Goal: Transaction & Acquisition: Purchase product/service

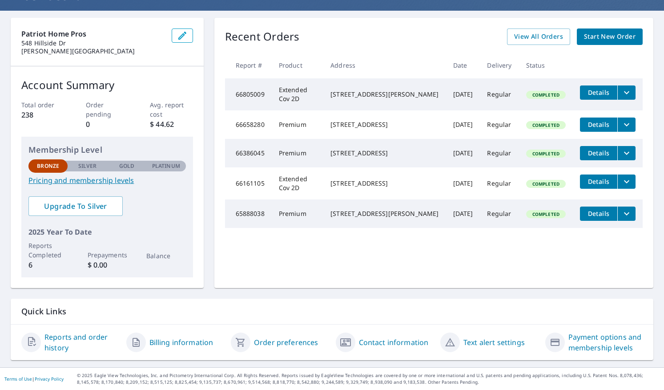
scroll to position [71, 0]
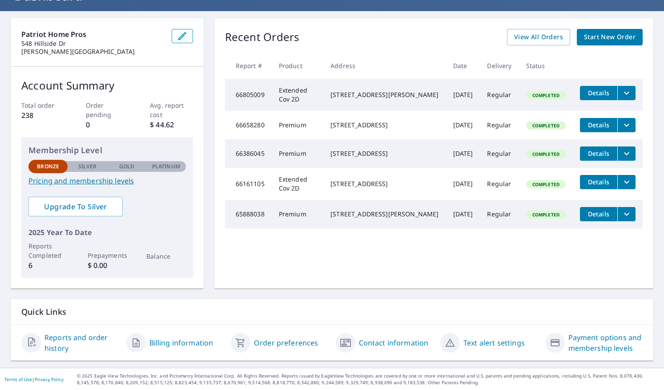
click at [91, 183] on link "Pricing and membership levels" at bounding box center [106, 180] width 157 height 11
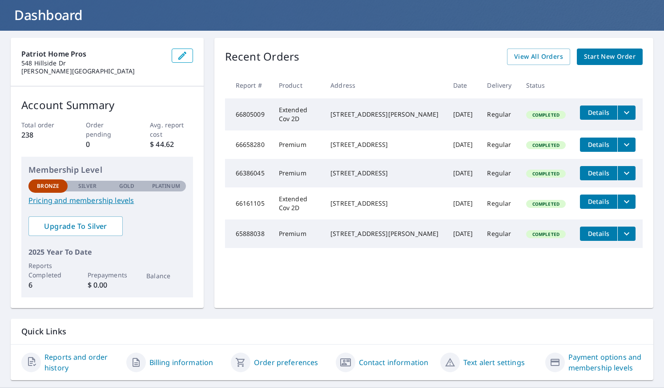
scroll to position [49, 0]
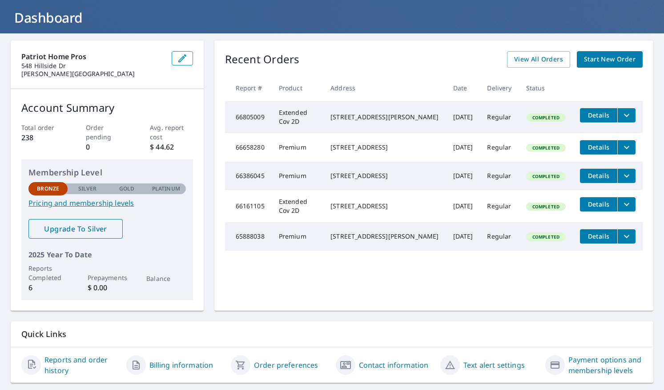
click at [67, 228] on span "Upgrade To Silver" at bounding box center [76, 229] width 80 height 10
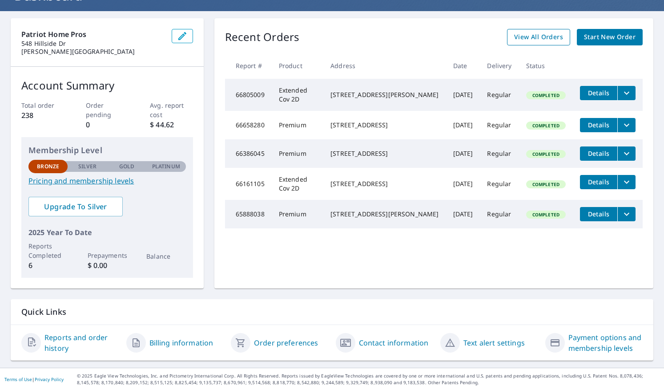
click at [536, 34] on span "View All Orders" at bounding box center [538, 37] width 49 height 11
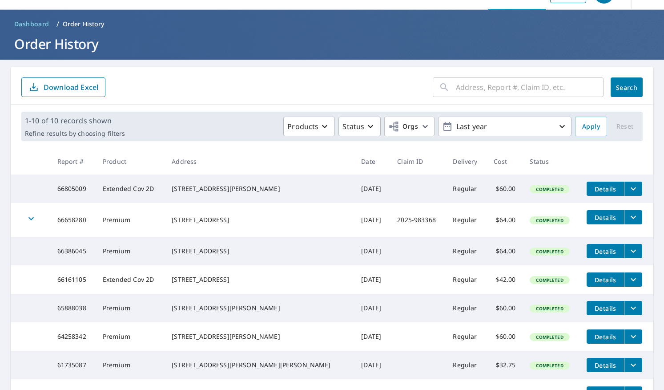
scroll to position [22, 0]
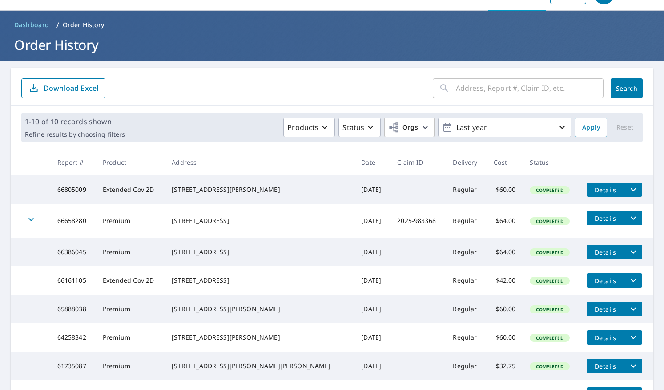
click at [476, 89] on input "text" at bounding box center [530, 88] width 148 height 25
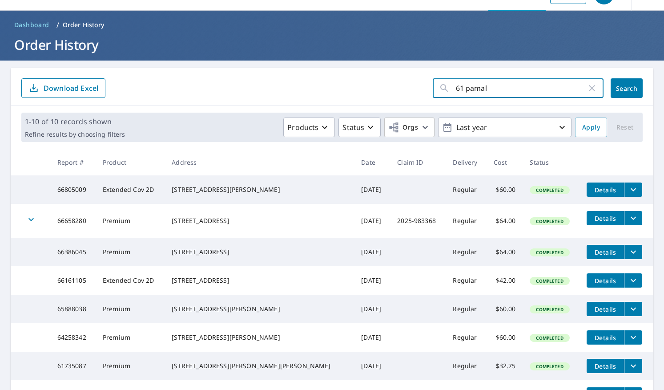
type input "61 pamala"
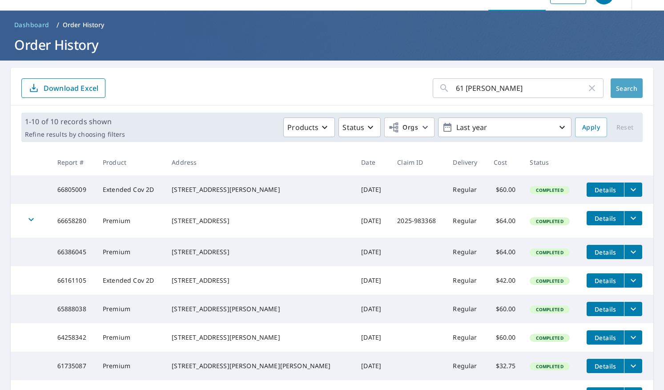
click at [619, 81] on button "Search" at bounding box center [627, 88] width 32 height 20
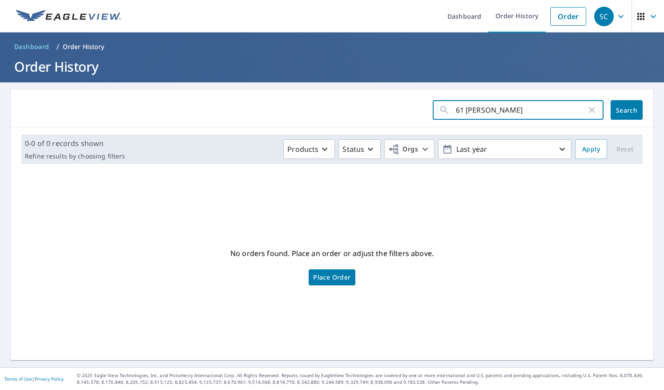
drag, startPoint x: 501, startPoint y: 105, endPoint x: 467, endPoint y: 109, distance: 34.9
click at [467, 109] on input "61 pamala" at bounding box center [521, 109] width 131 height 25
click at [502, 106] on input "61 pamala" at bounding box center [521, 109] width 131 height 25
drag, startPoint x: 494, startPoint y: 109, endPoint x: 455, endPoint y: 110, distance: 39.6
click at [456, 110] on input "61 pamala" at bounding box center [521, 109] width 131 height 25
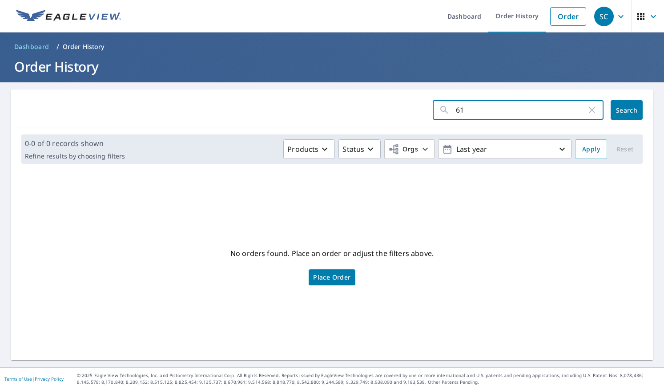
type input "61"
click at [622, 110] on span "Search" at bounding box center [627, 110] width 18 height 8
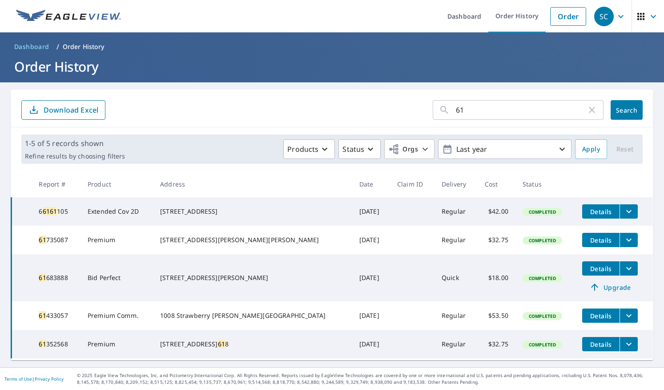
scroll to position [12, 0]
click at [482, 141] on p "Last year" at bounding box center [505, 149] width 104 height 16
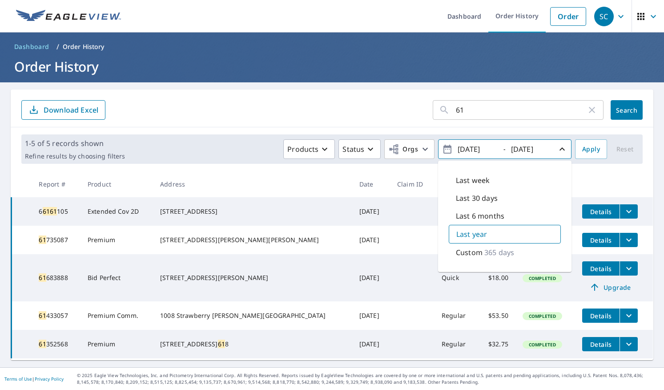
click at [391, 152] on div "1-5 of 5 records shown Refine results by choosing filters Products Status Orgs …" at bounding box center [332, 149] width 643 height 44
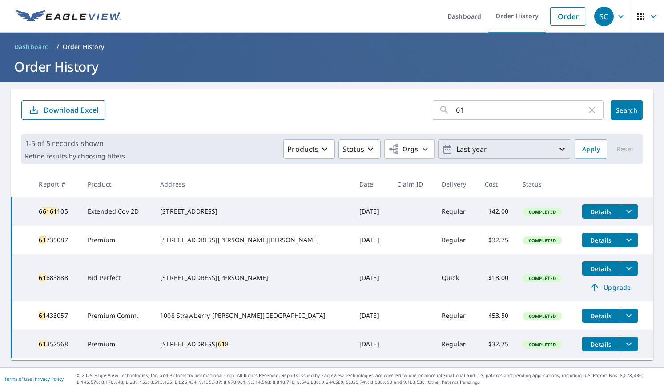
scroll to position [0, 0]
click at [472, 97] on input "61" at bounding box center [521, 109] width 131 height 25
type input "61 pamela"
click at [611, 103] on button "Search" at bounding box center [627, 110] width 32 height 20
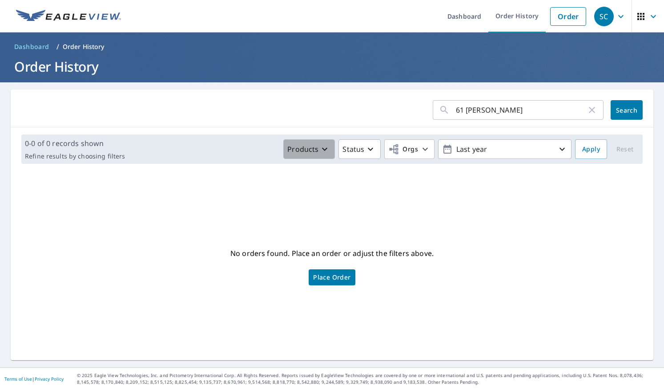
click at [311, 151] on p "Products" at bounding box center [302, 149] width 31 height 11
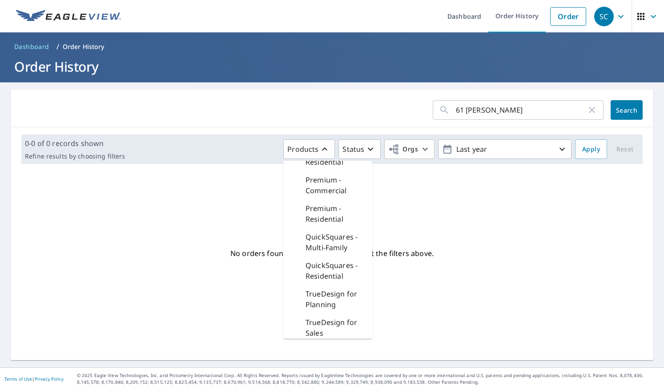
scroll to position [345, 0]
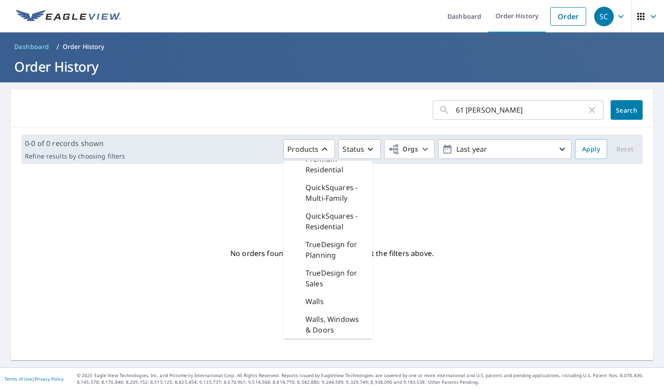
click at [313, 223] on p "QuickSquares - Residential" at bounding box center [336, 220] width 60 height 21
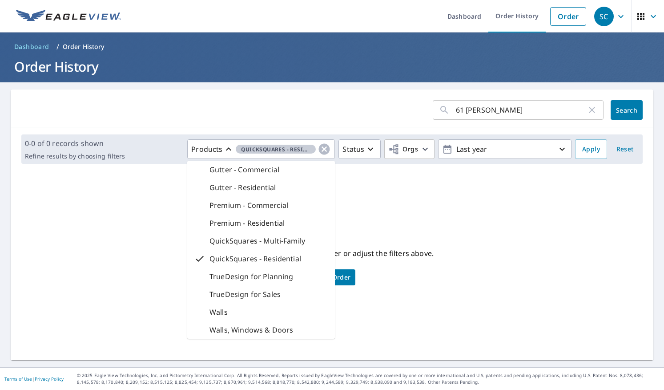
click at [378, 229] on div "No orders found. Place an order or adjust the filters above. Place Order" at bounding box center [332, 265] width 629 height 175
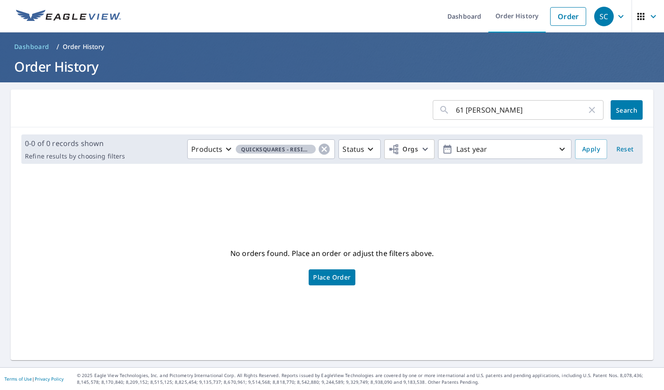
click at [624, 108] on span "Search" at bounding box center [627, 110] width 18 height 8
click at [321, 147] on icon "button" at bounding box center [324, 148] width 13 height 13
click at [587, 113] on icon "button" at bounding box center [592, 110] width 11 height 11
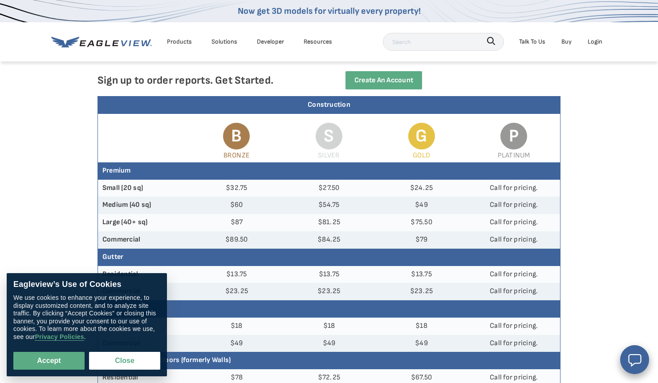
scroll to position [53, 0]
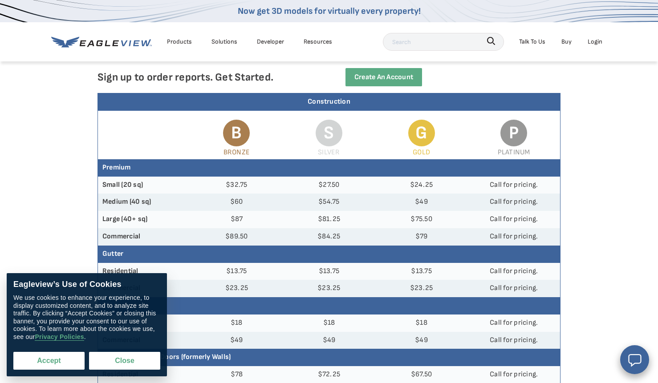
click at [53, 367] on button "Accept" at bounding box center [48, 361] width 71 height 18
checkbox input "true"
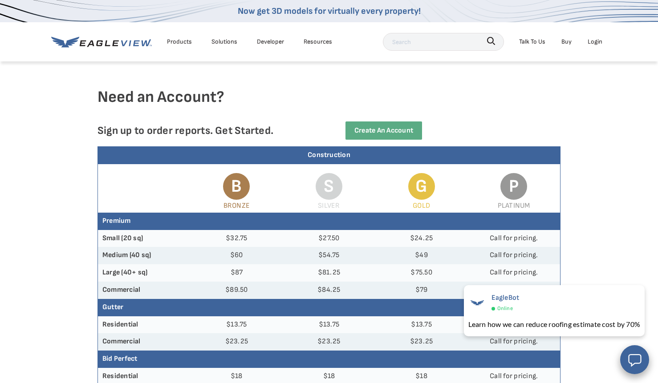
scroll to position [0, 2]
click at [598, 44] on div "Login" at bounding box center [594, 41] width 15 height 11
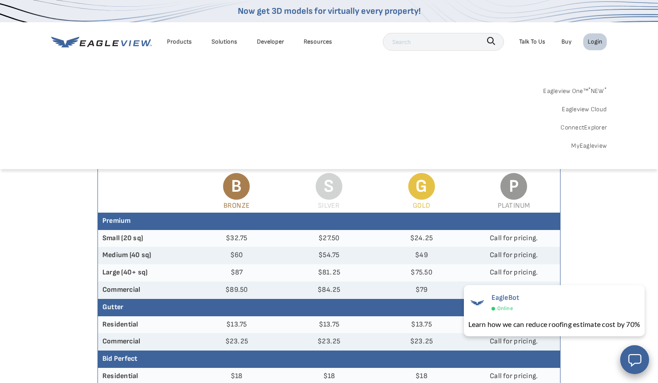
click at [598, 44] on div "Login" at bounding box center [594, 41] width 15 height 11
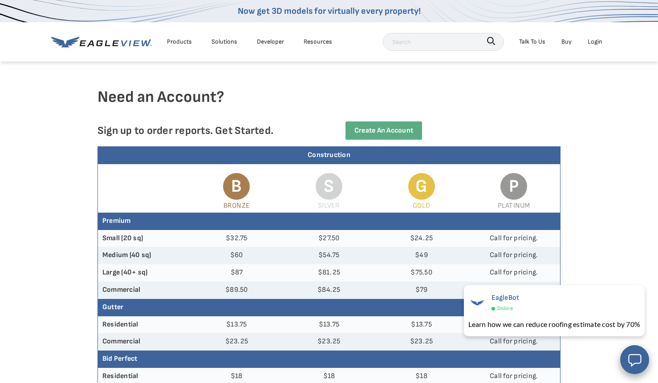
click at [598, 44] on div "Login" at bounding box center [594, 41] width 15 height 11
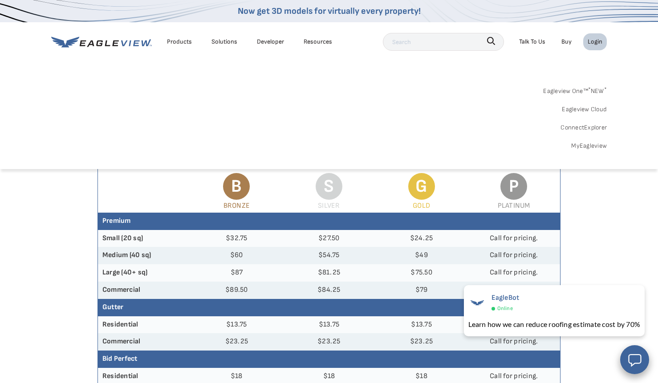
click at [598, 44] on div "Login" at bounding box center [594, 41] width 15 height 11
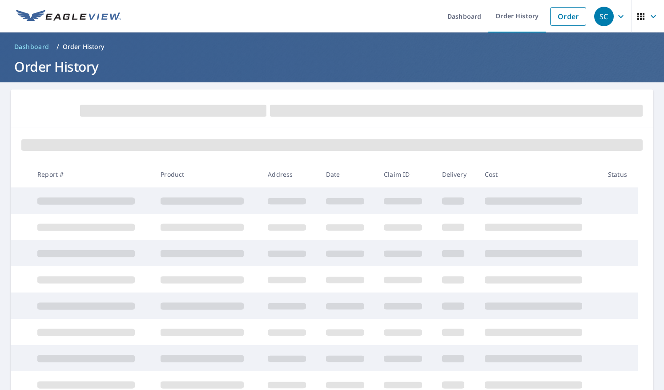
scroll to position [75, 0]
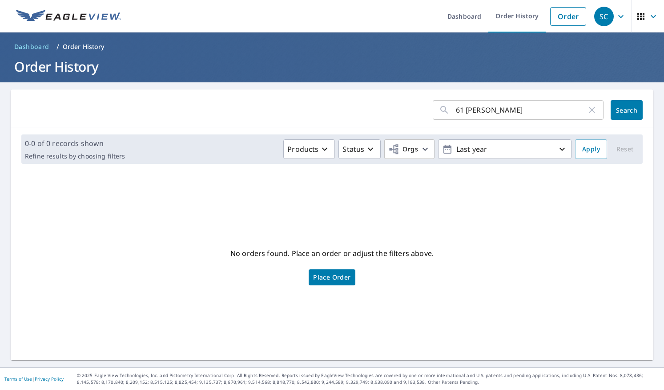
click at [587, 114] on icon "button" at bounding box center [592, 110] width 11 height 11
click at [460, 20] on link "Dashboard" at bounding box center [464, 16] width 48 height 32
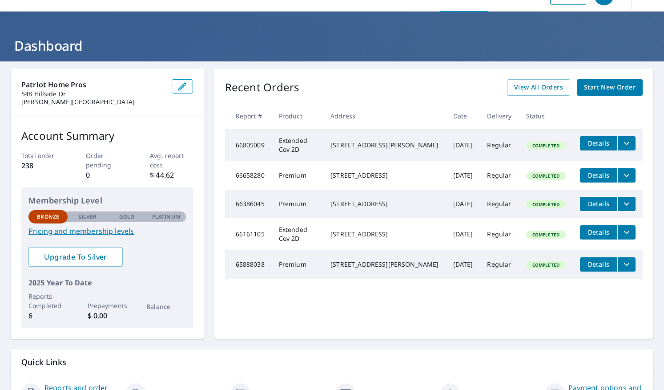
scroll to position [7, 0]
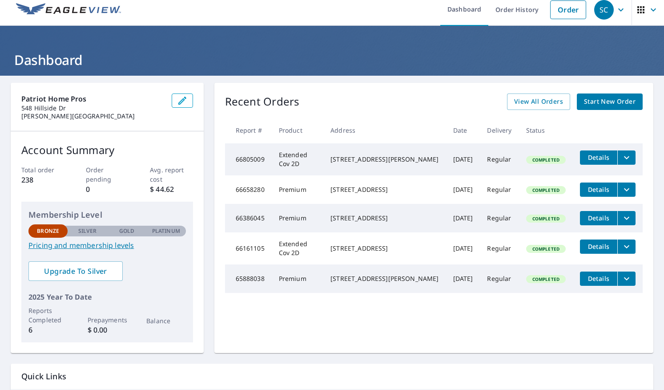
click at [607, 91] on div "Recent Orders View All Orders Start New Order Report # Product Address Date Del…" at bounding box center [434, 218] width 440 height 270
click at [607, 105] on span "Start New Order" at bounding box center [610, 101] width 52 height 11
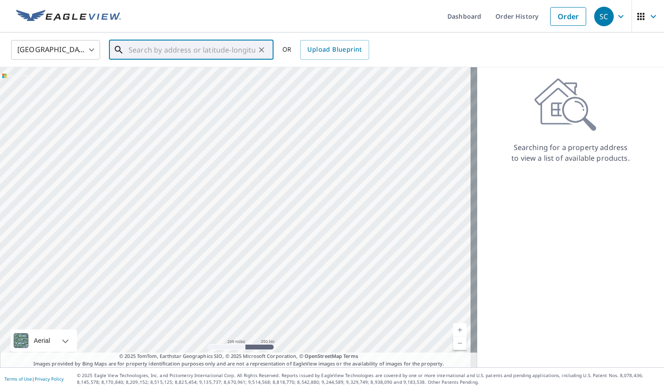
click at [161, 52] on input "text" at bounding box center [192, 49] width 127 height 25
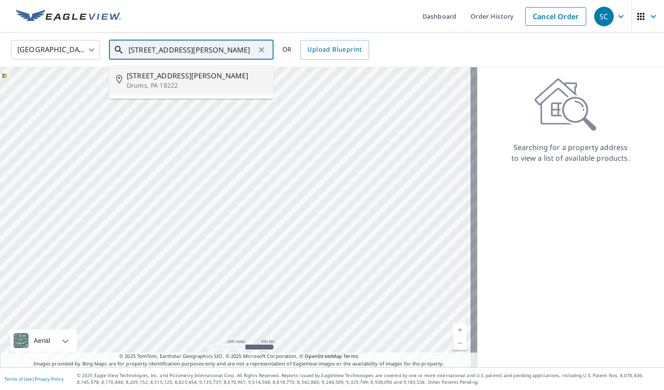
click at [136, 88] on p "Drums, PA 18222" at bounding box center [197, 85] width 140 height 9
type input "61 Pamela Dr Drums, PA 18222"
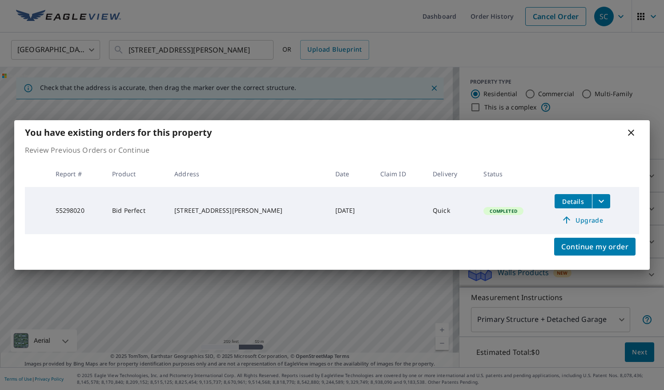
click at [596, 206] on icon "filesDropdownBtn-55298020" at bounding box center [601, 201] width 11 height 11
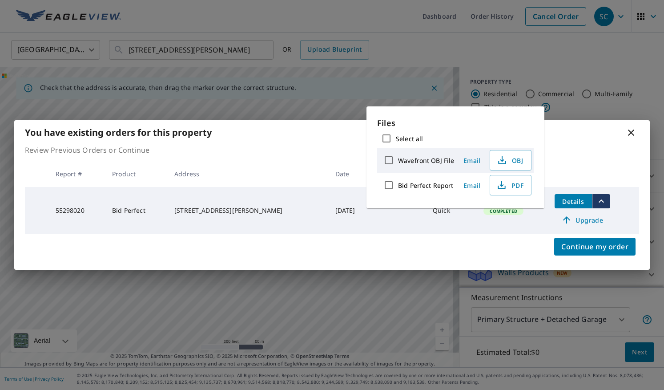
click at [584, 175] on th at bounding box center [594, 174] width 92 height 26
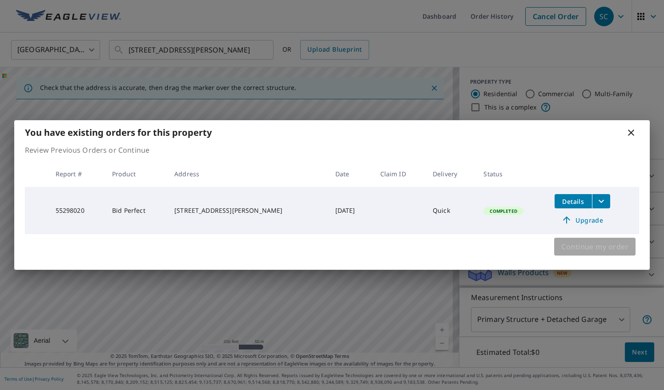
click at [578, 244] on span "Continue my order" at bounding box center [594, 246] width 67 height 12
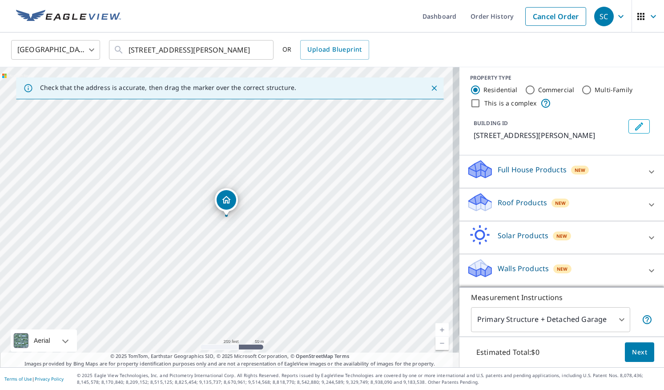
scroll to position [4, 0]
click at [606, 205] on div "Roof Products New" at bounding box center [554, 204] width 174 height 25
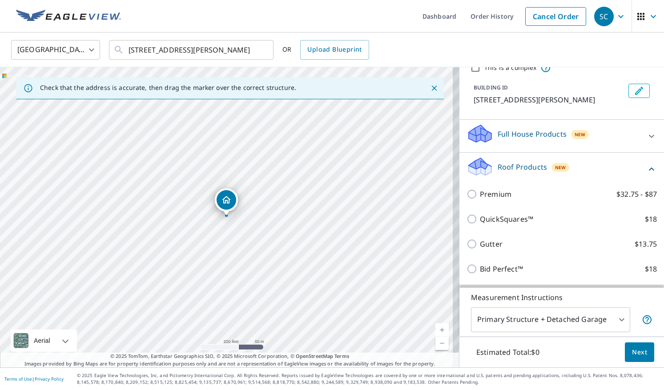
scroll to position [52, 0]
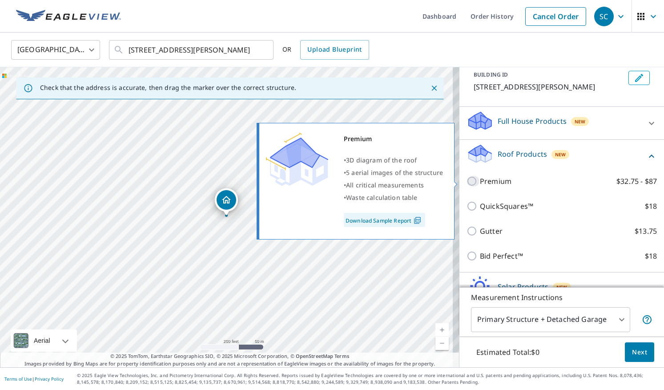
click at [470, 179] on input "Premium $32.75 - $87" at bounding box center [473, 181] width 13 height 11
checkbox input "true"
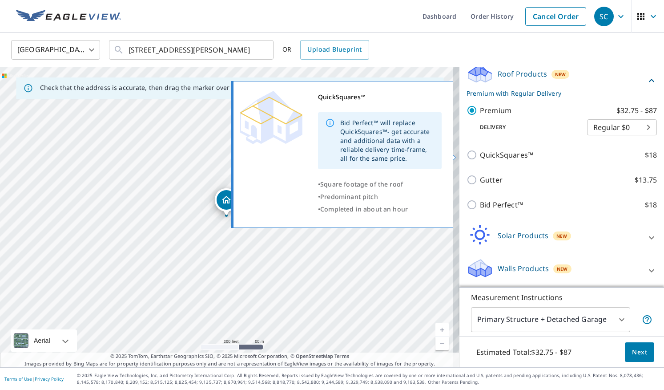
scroll to position [133, 0]
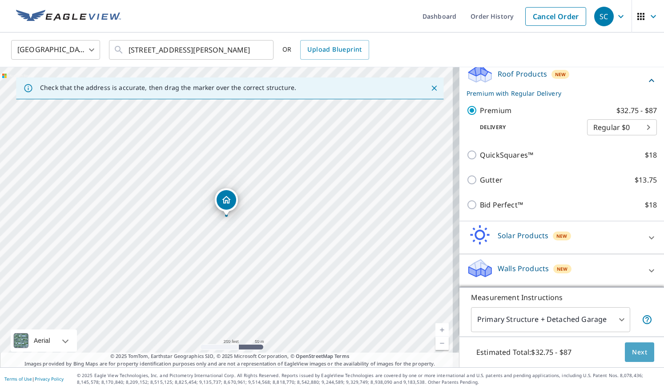
click at [632, 352] on span "Next" at bounding box center [639, 352] width 15 height 11
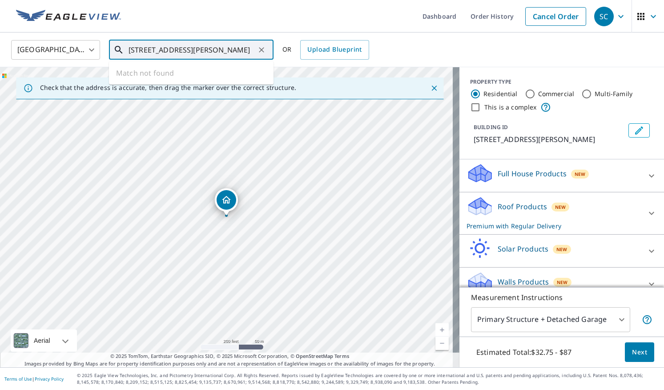
drag, startPoint x: 249, startPoint y: 55, endPoint x: 89, endPoint y: 45, distance: 159.6
click at [89, 45] on div "United States US ​ 61 Pamela Dr Drums, PA 18222 ​ Match not found OR Upload Blu…" at bounding box center [328, 49] width 649 height 21
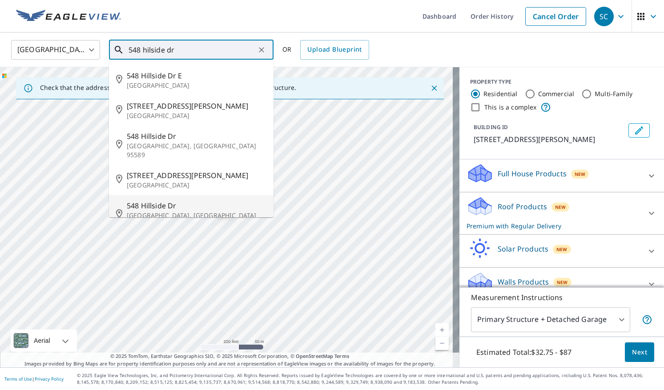
click at [171, 211] on p "Harleigh, PA 18202" at bounding box center [197, 220] width 140 height 18
type input "548 Hillside Dr Harleigh, PA 18202"
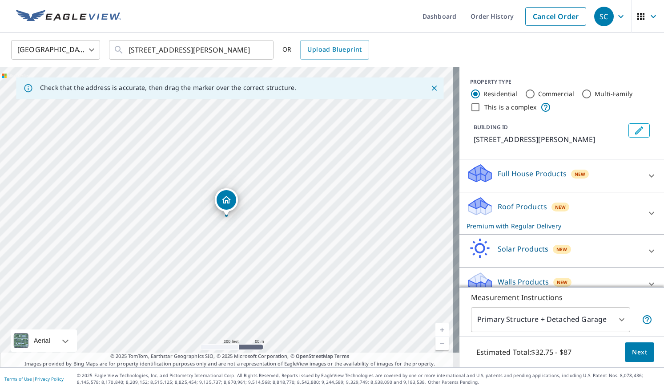
click at [646, 173] on icon at bounding box center [651, 175] width 11 height 11
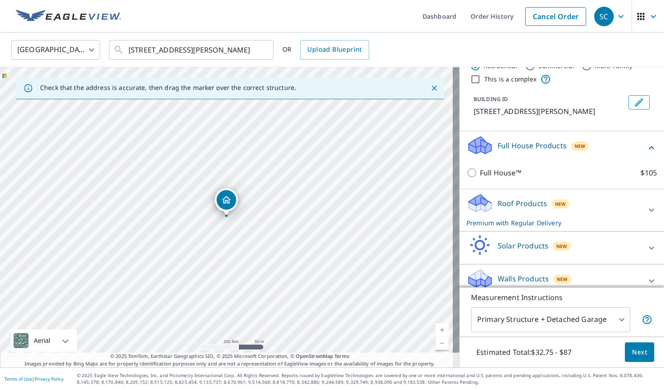
scroll to position [29, 0]
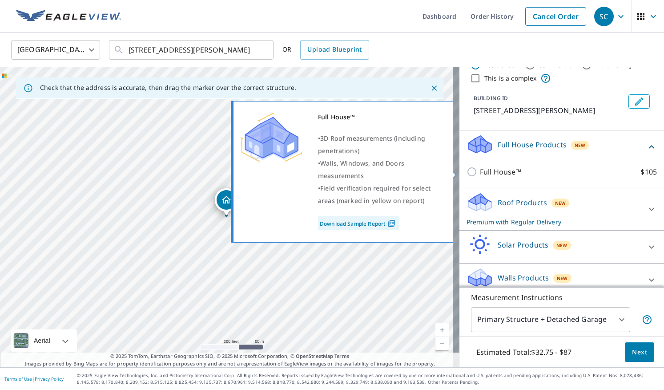
click at [467, 173] on input "Full House™ $105" at bounding box center [473, 171] width 13 height 11
checkbox input "true"
checkbox input "false"
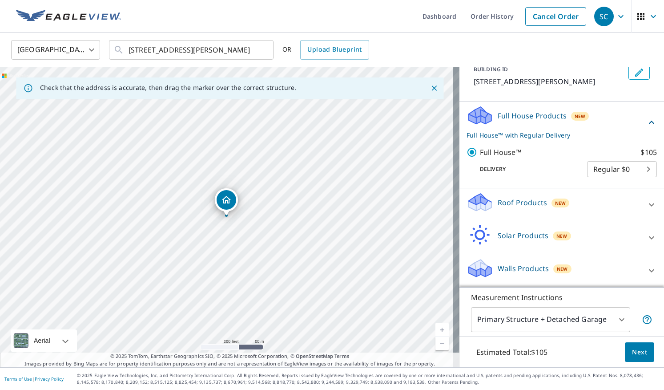
scroll to position [58, 0]
click at [630, 213] on div "Roof Products New" at bounding box center [562, 204] width 190 height 25
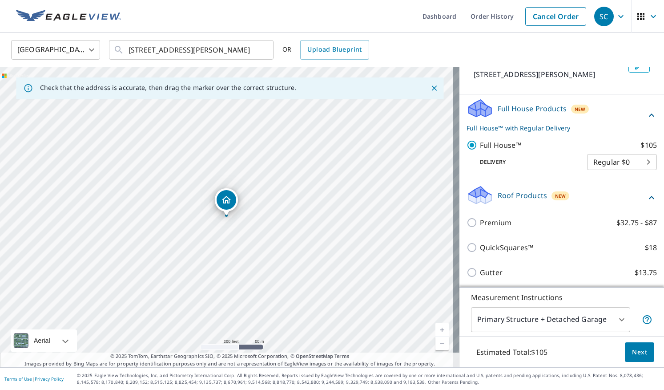
scroll to position [43, 0]
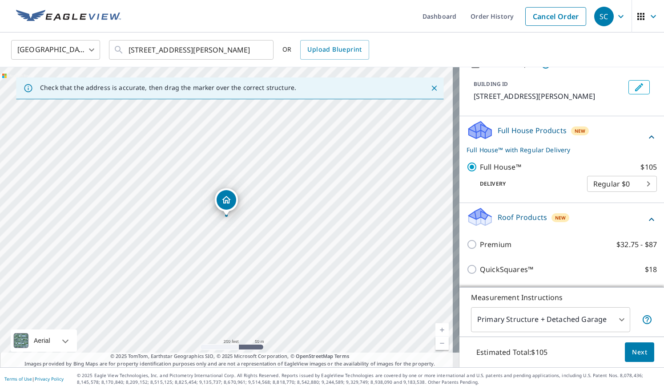
click at [520, 150] on p "Full House™ with Regular Delivery" at bounding box center [557, 149] width 180 height 9
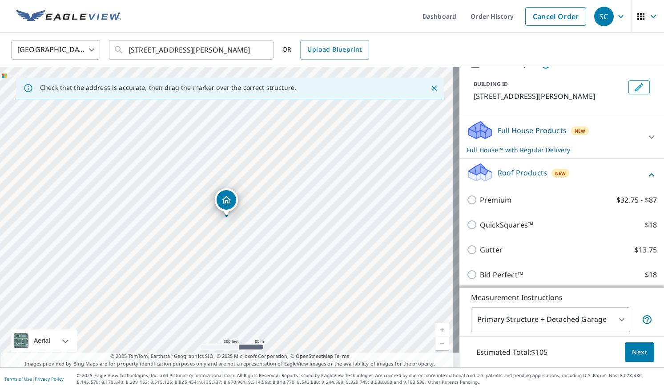
click at [520, 150] on p "Full House™ with Regular Delivery" at bounding box center [554, 149] width 174 height 9
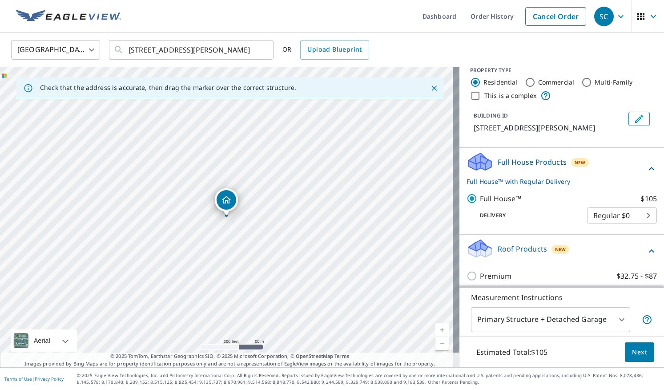
scroll to position [0, 0]
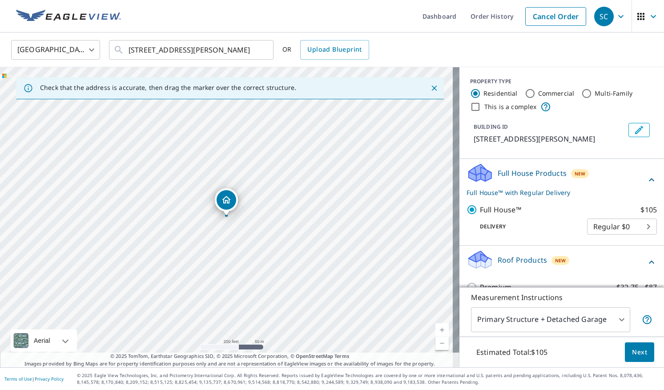
click at [521, 174] on p "Full House Products" at bounding box center [532, 173] width 69 height 11
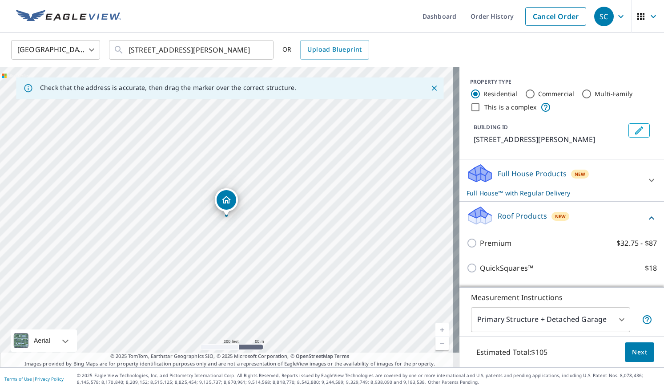
scroll to position [0, 0]
click at [648, 18] on icon "button" at bounding box center [653, 16] width 11 height 11
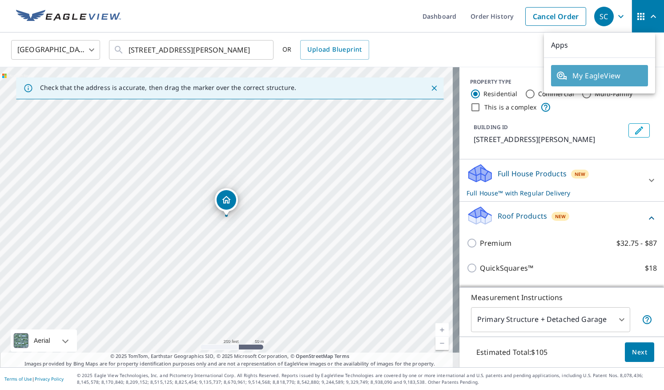
click at [599, 81] on span "My EagleView" at bounding box center [600, 75] width 86 height 11
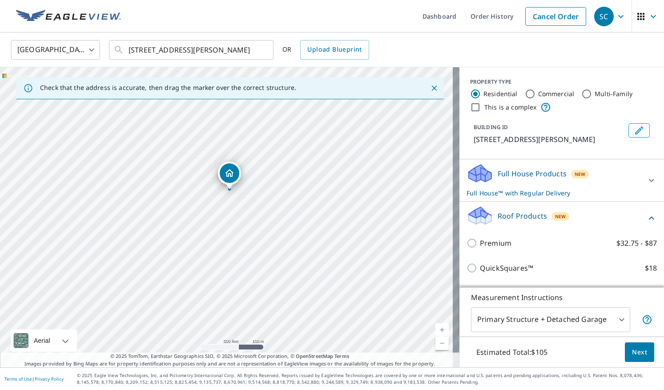
click at [233, 165] on div "548 Hillside Dr Hazle Township, PA 18202" at bounding box center [230, 217] width 460 height 300
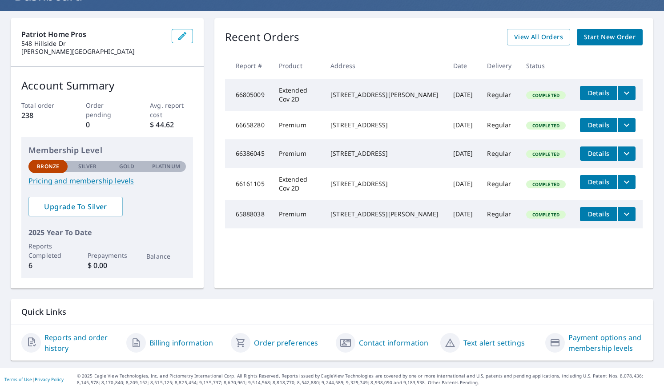
click at [590, 96] on span "Details" at bounding box center [598, 93] width 27 height 8
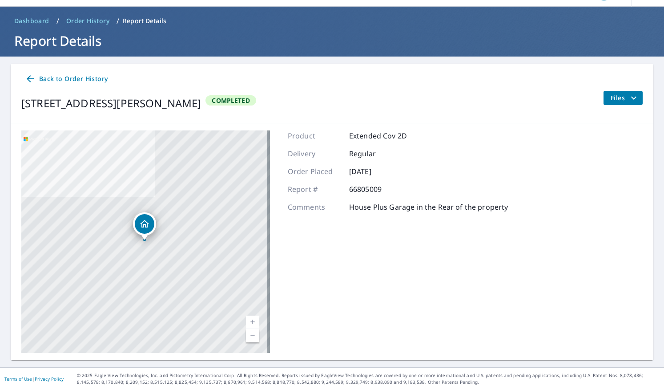
click at [254, 315] on link "Current Level 17, Zoom In" at bounding box center [252, 321] width 13 height 13
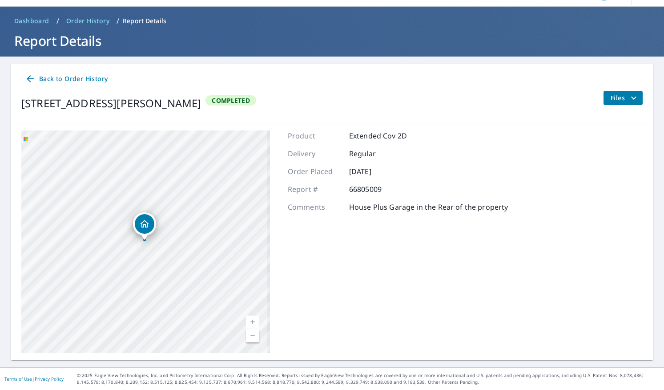
click at [254, 315] on link "Current Level 17.84799690655495, Zoom In" at bounding box center [252, 321] width 13 height 13
click at [254, 315] on link "Current Level 18.723721928091543, Zoom In Disabled" at bounding box center [252, 321] width 13 height 13
click at [254, 315] on link "Current Level 20, Zoom In Disabled" at bounding box center [252, 321] width 13 height 13
